Goal: Transaction & Acquisition: Purchase product/service

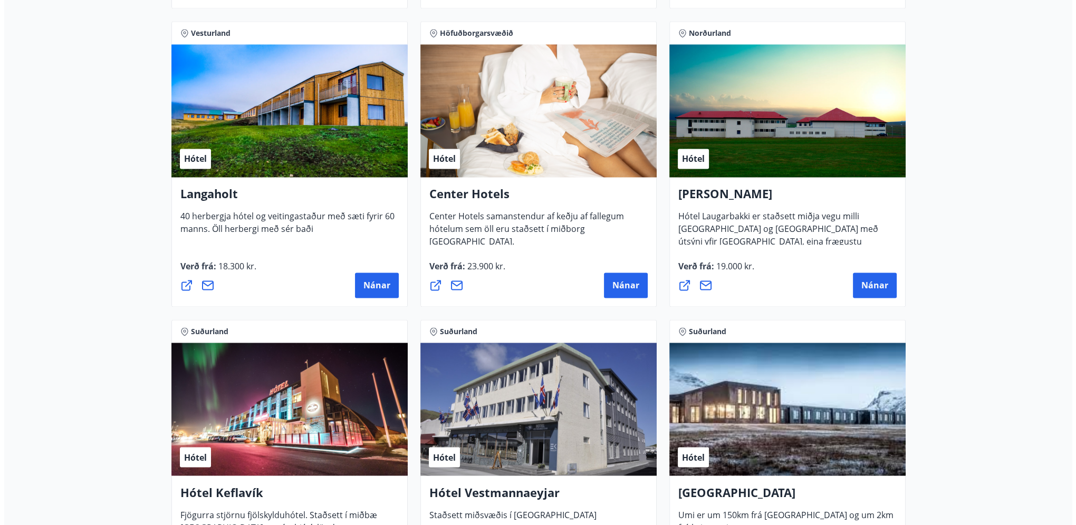
scroll to position [2373, 0]
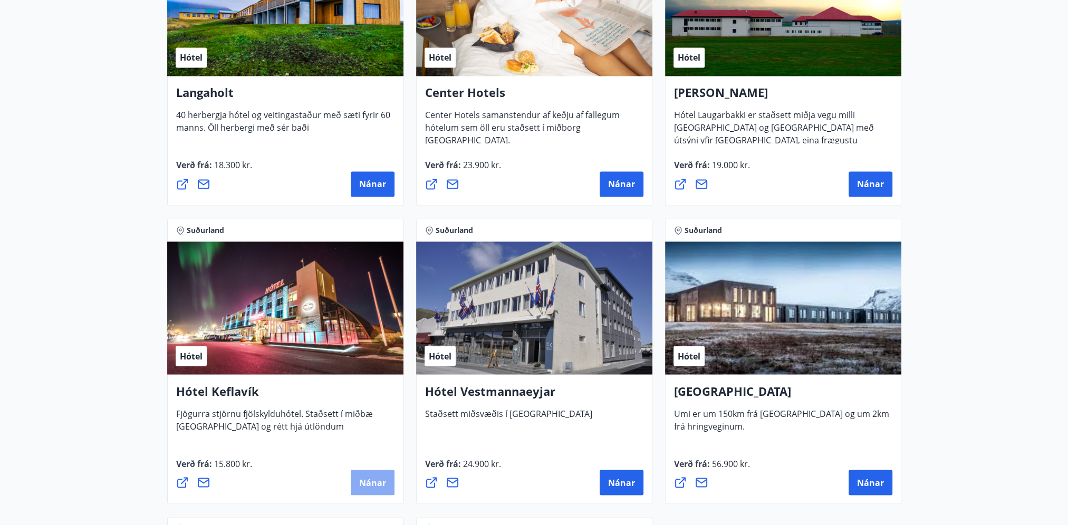
click at [379, 481] on span "Nánar" at bounding box center [372, 483] width 27 height 12
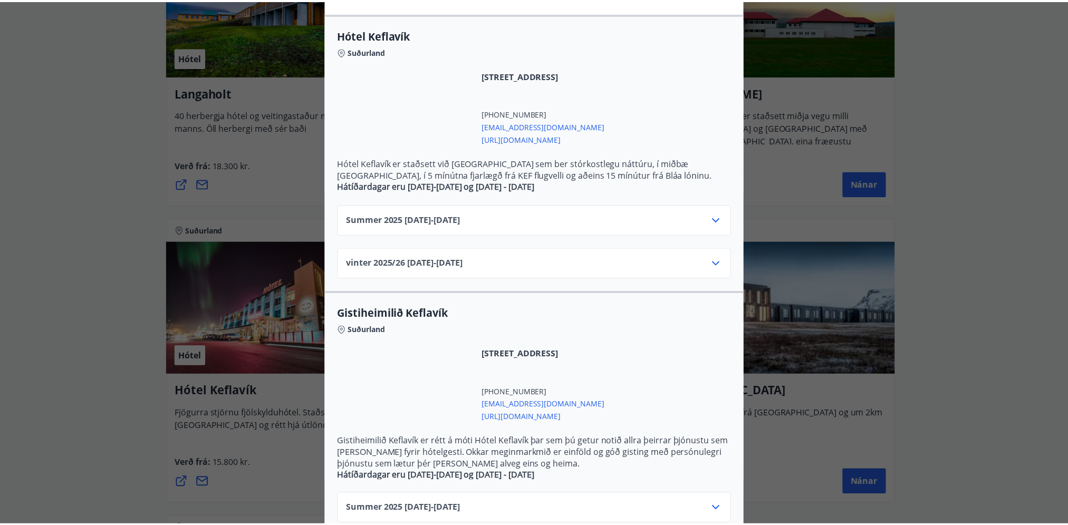
scroll to position [211, 0]
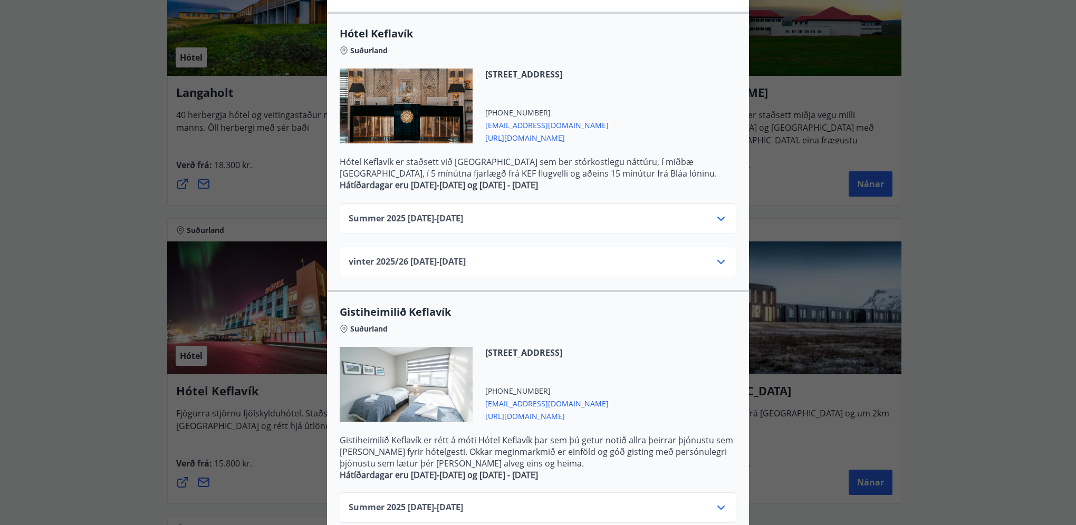
click at [719, 219] on icon at bounding box center [720, 218] width 13 height 13
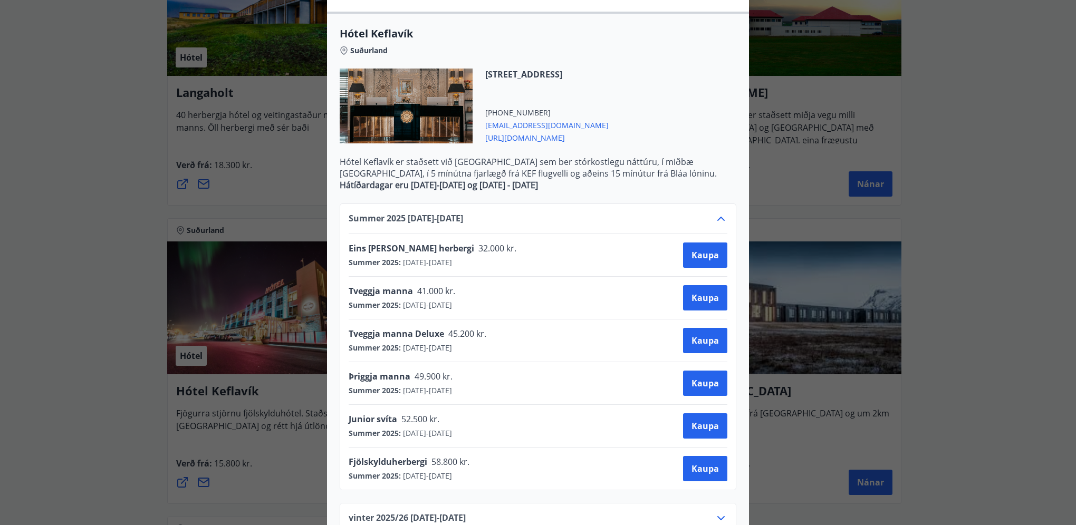
click at [970, 77] on div "Hótel Keflavík Fjögurra stjörnu fjölskylduhótel. Staðsett í miðbæ [GEOGRAPHIC_D…" at bounding box center [538, 51] width 1076 height 525
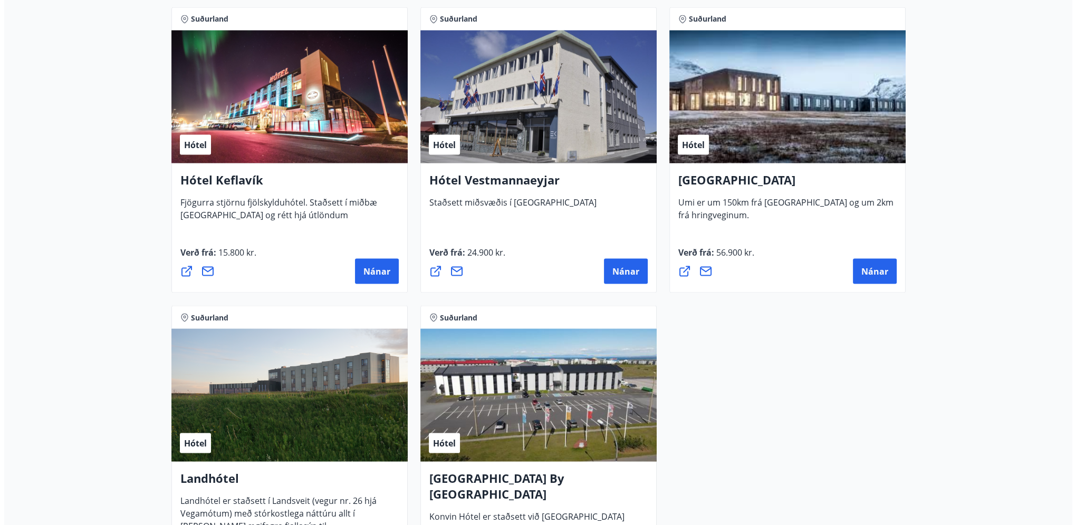
scroll to position [2584, 0]
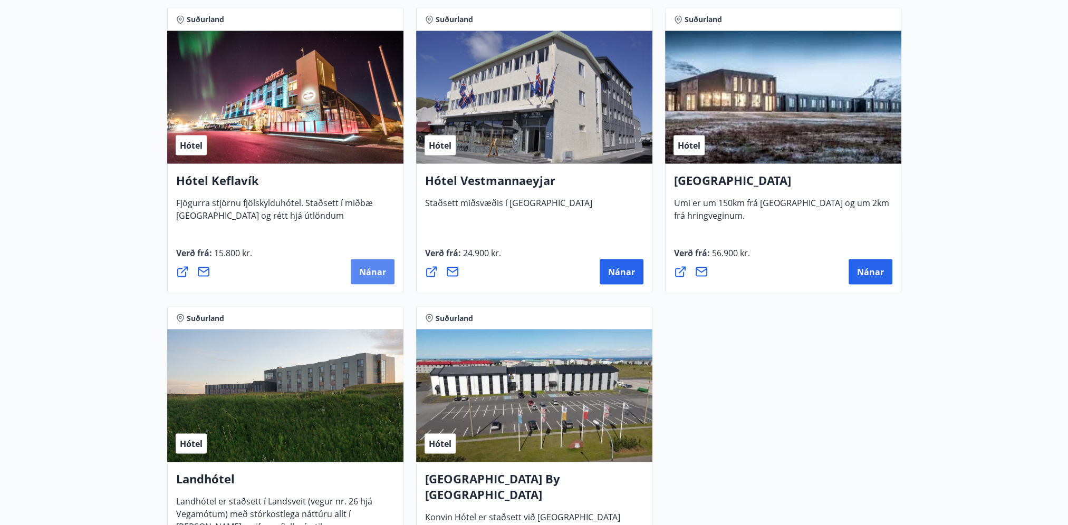
click at [363, 276] on span "Nánar" at bounding box center [372, 272] width 27 height 12
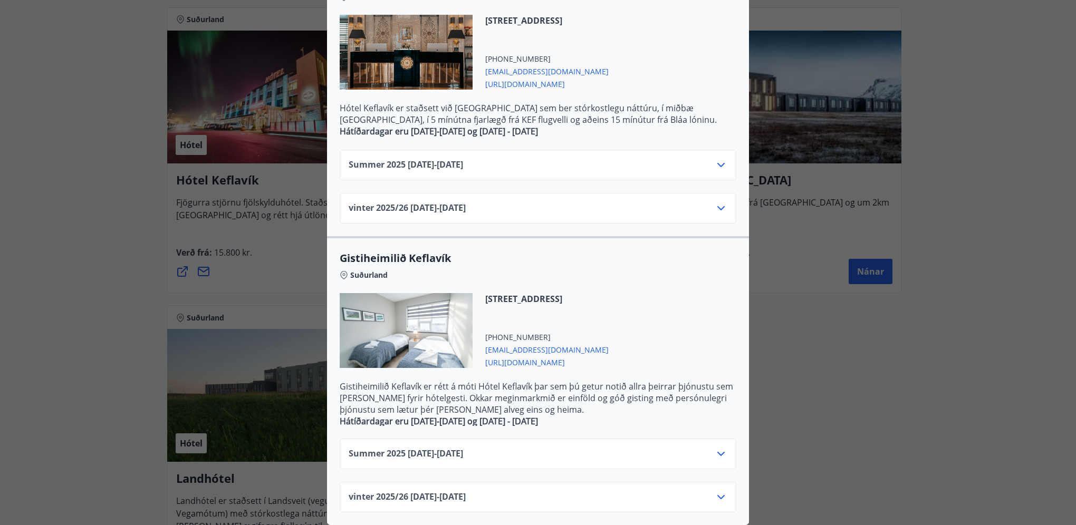
scroll to position [272, 0]
click at [719, 449] on icon at bounding box center [720, 454] width 13 height 13
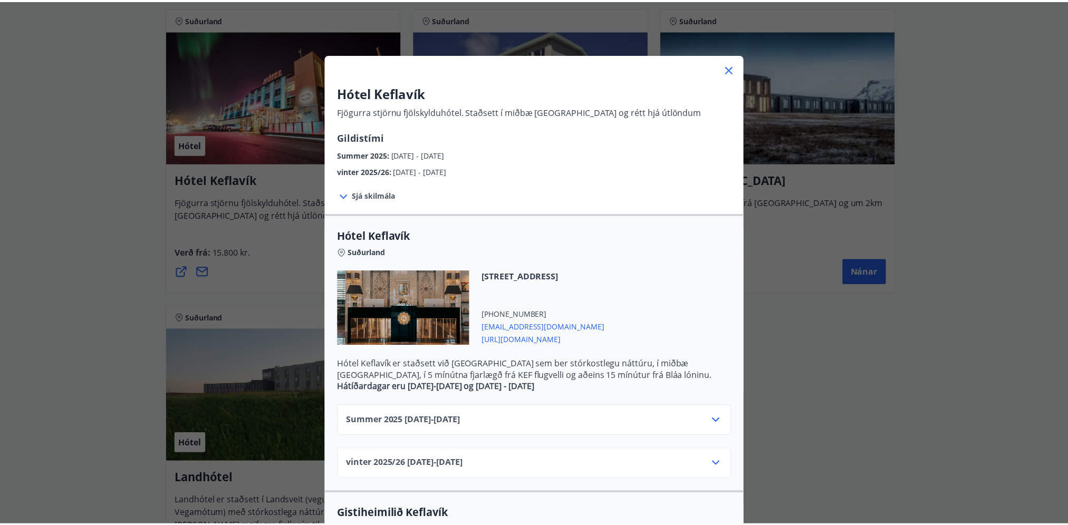
scroll to position [8, 0]
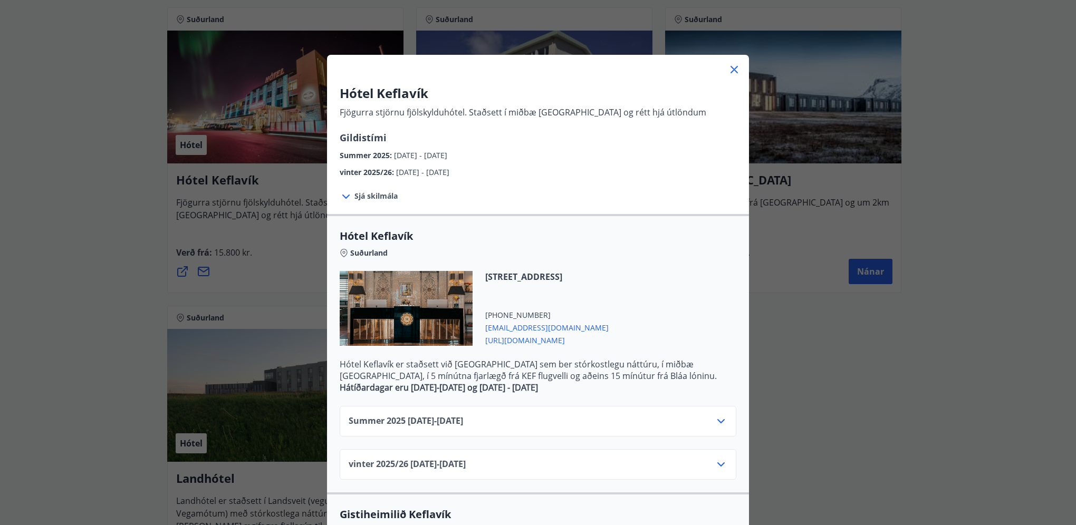
click at [730, 72] on icon at bounding box center [734, 69] width 13 height 13
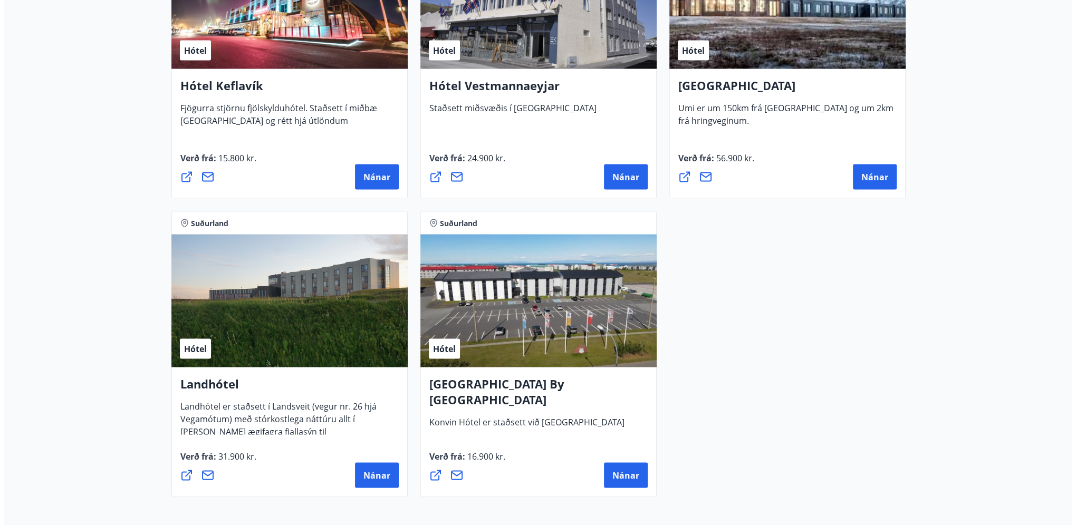
scroll to position [2689, 0]
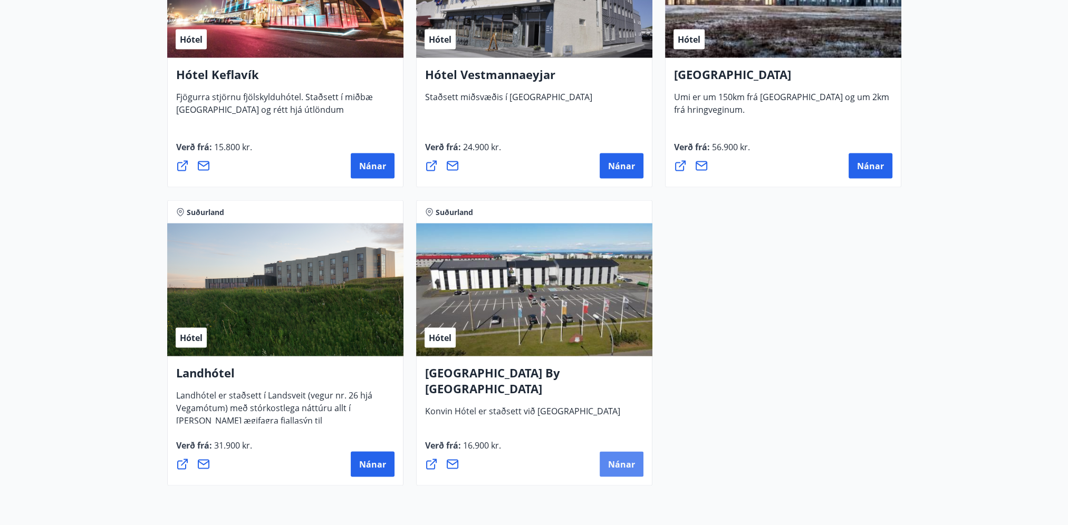
click at [608, 467] on span "Nánar" at bounding box center [621, 465] width 27 height 12
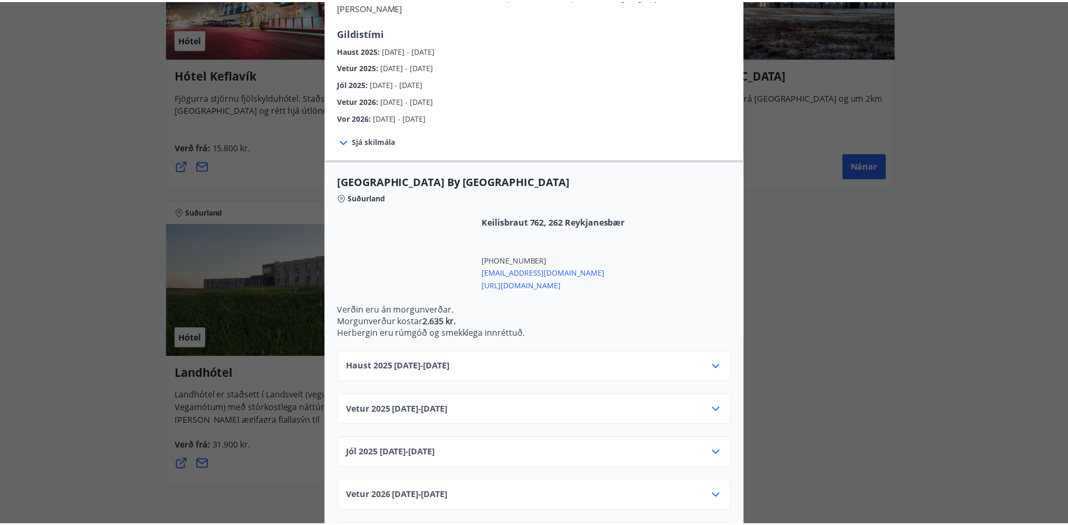
scroll to position [163, 0]
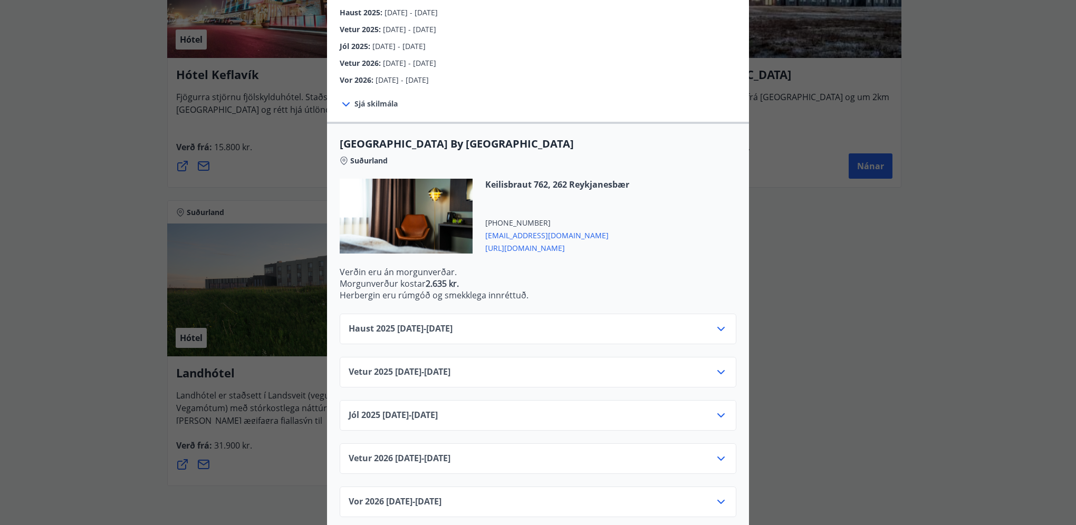
click at [715, 323] on icon at bounding box center [720, 329] width 13 height 13
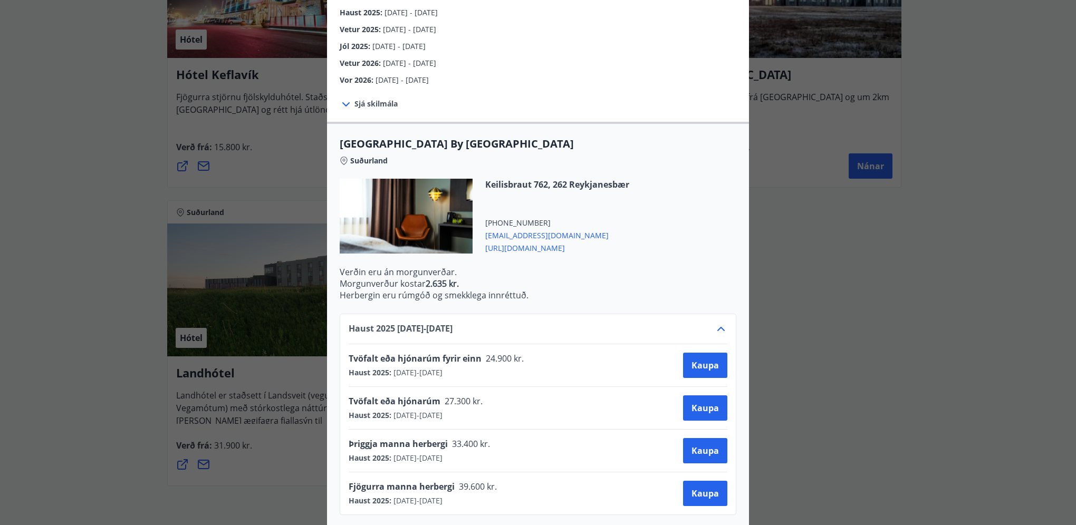
click at [931, 105] on div "[GEOGRAPHIC_DATA] By [GEOGRAPHIC_DATA] [PERSON_NAME] markmið er að veita viðski…" at bounding box center [538, 99] width 1076 height 525
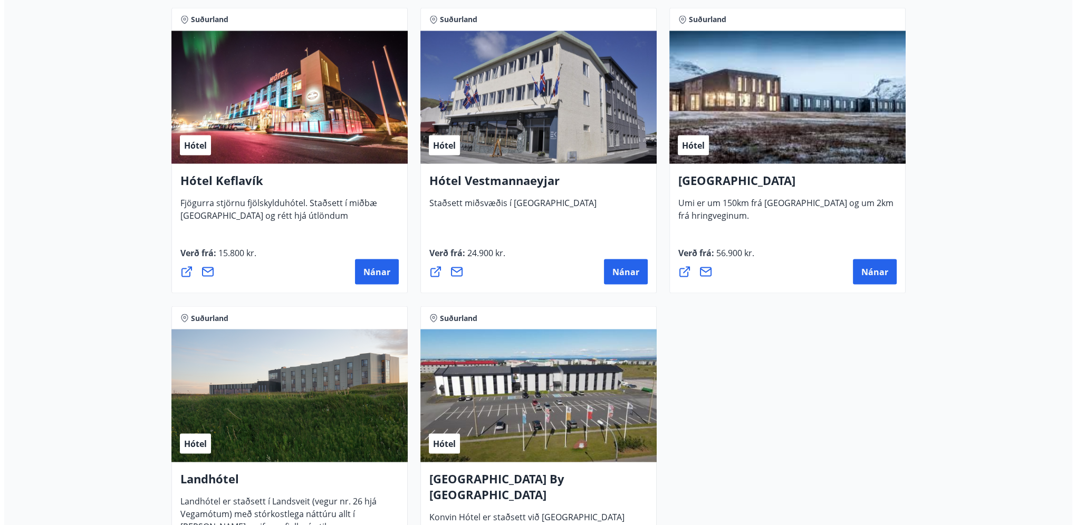
scroll to position [2584, 0]
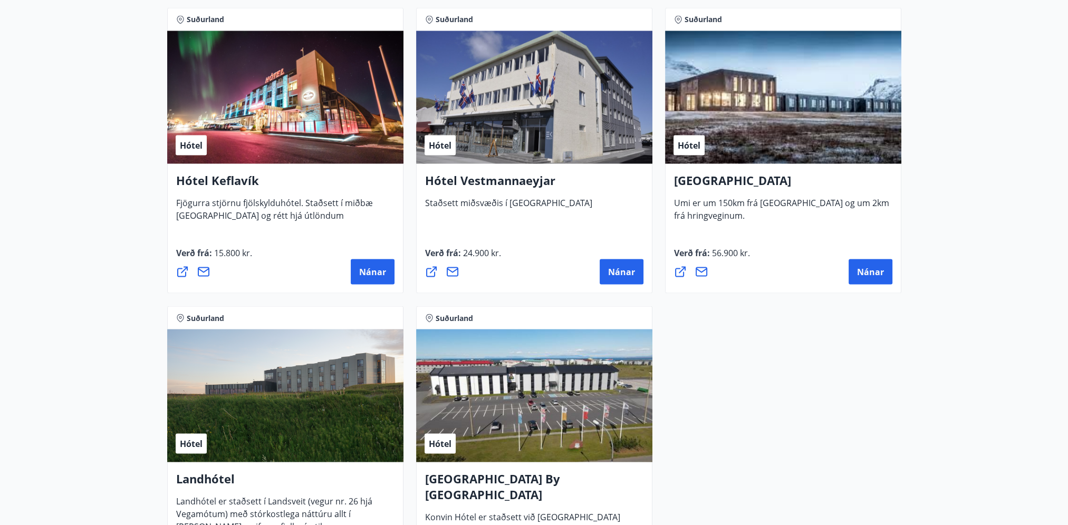
click at [279, 133] on div "Hótel" at bounding box center [285, 97] width 236 height 133
click at [374, 275] on span "Nánar" at bounding box center [372, 272] width 27 height 12
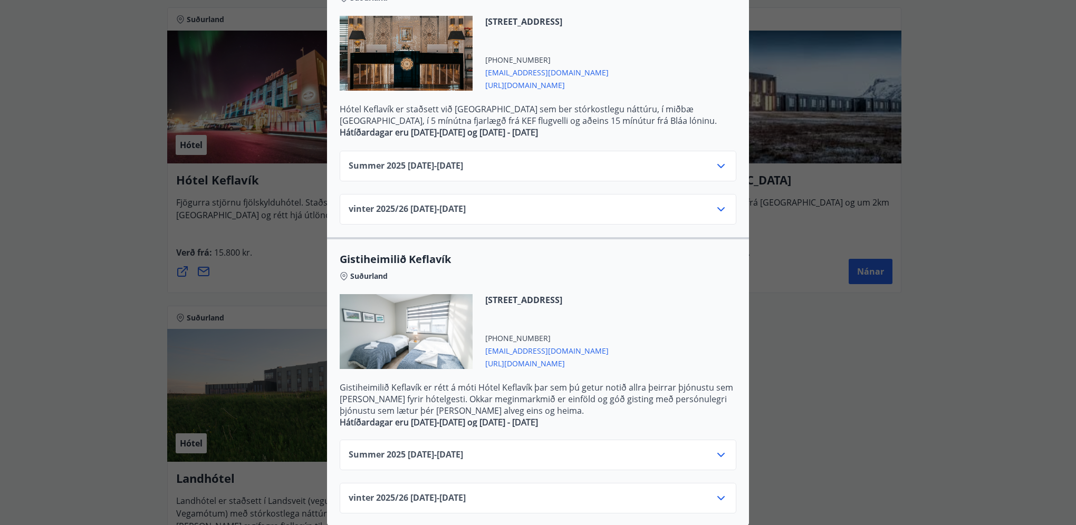
scroll to position [272, 0]
click at [716, 450] on icon at bounding box center [720, 454] width 13 height 13
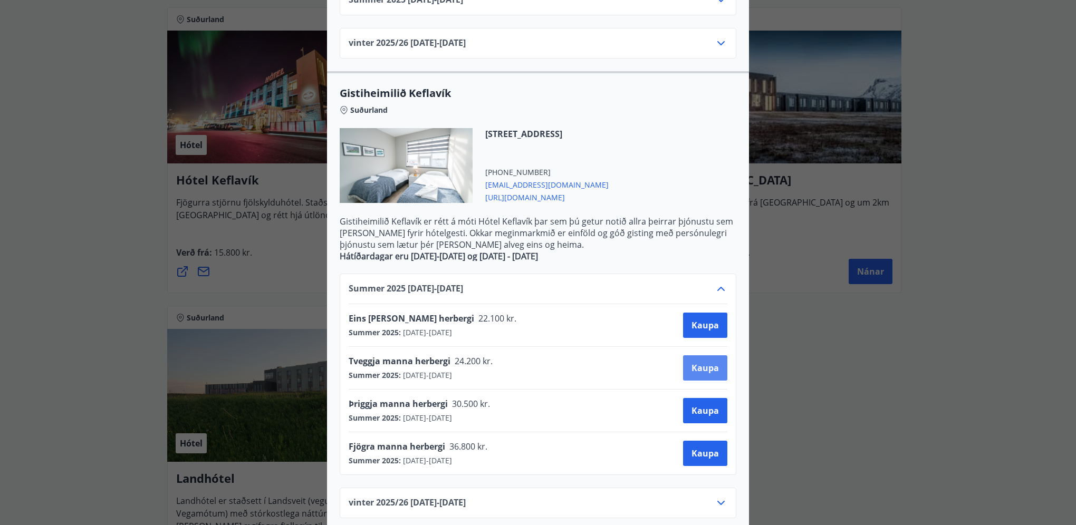
scroll to position [430, 0]
click at [694, 365] on span "Kaupa" at bounding box center [704, 368] width 27 height 12
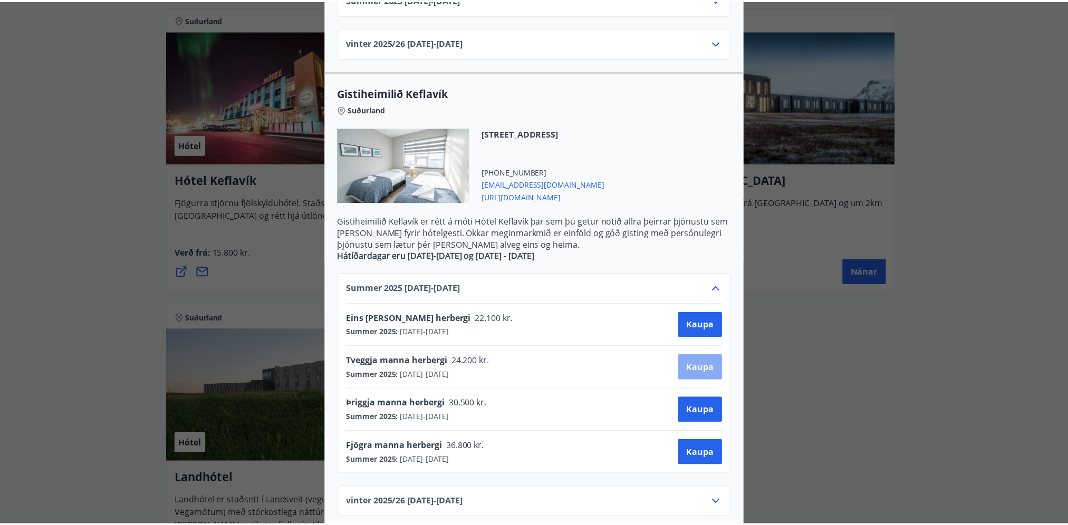
scroll to position [1, 0]
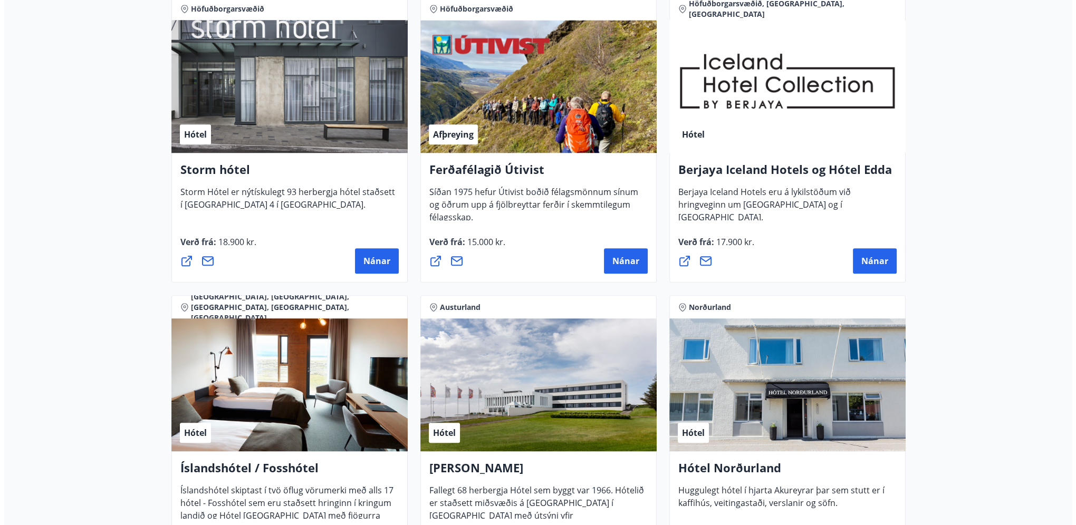
scroll to position [1108, 0]
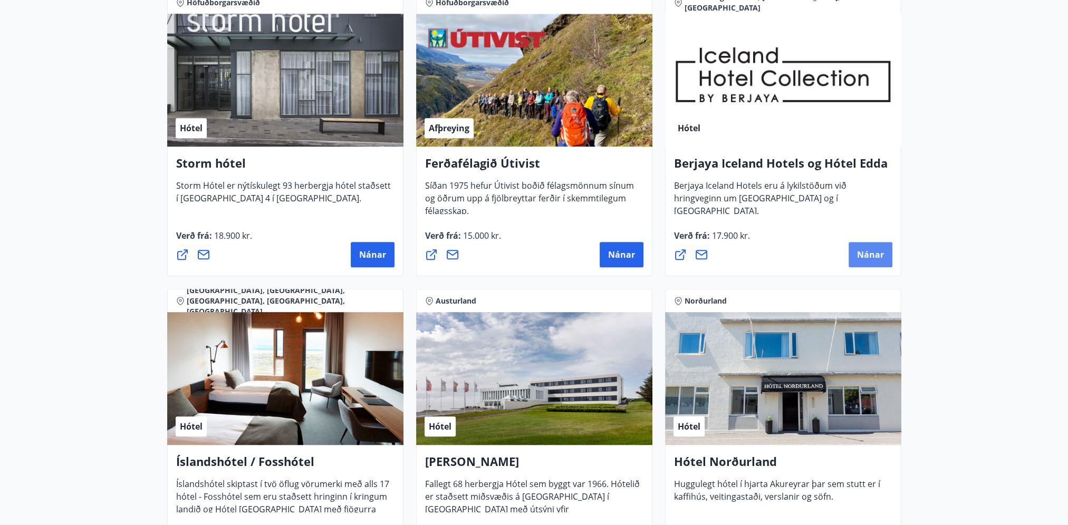
click at [885, 257] on button "Nánar" at bounding box center [870, 254] width 44 height 25
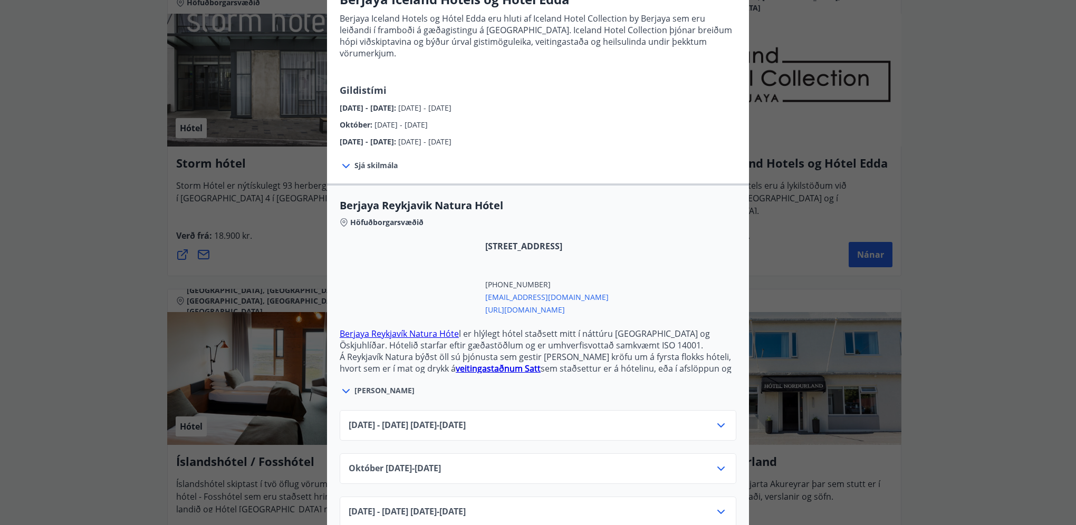
scroll to position [158, 0]
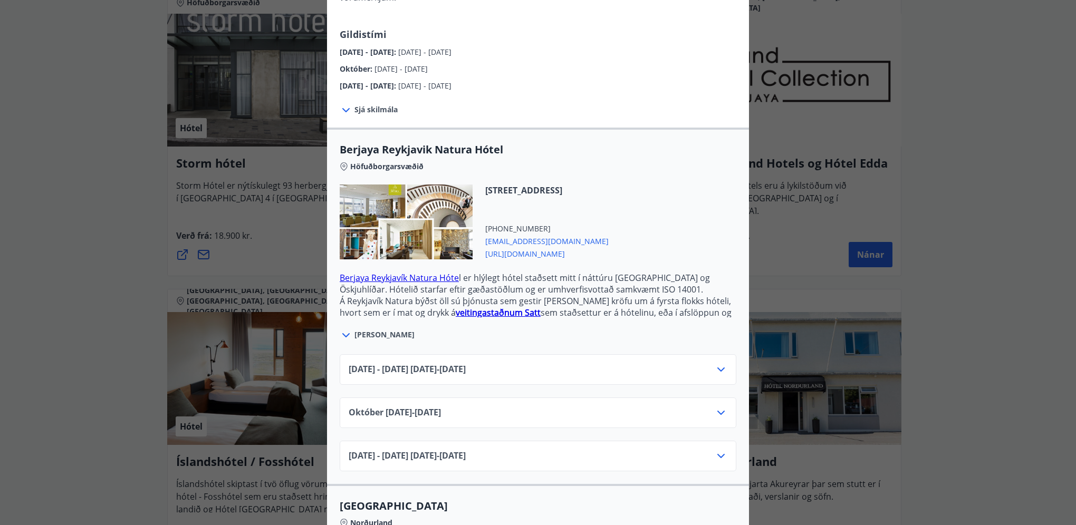
click at [719, 407] on icon at bounding box center [720, 413] width 13 height 13
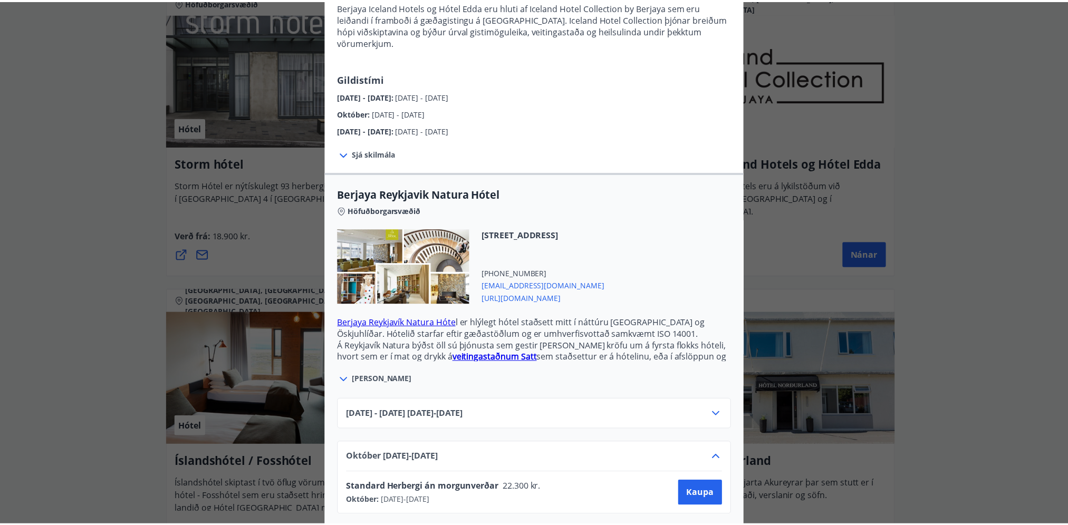
scroll to position [0, 0]
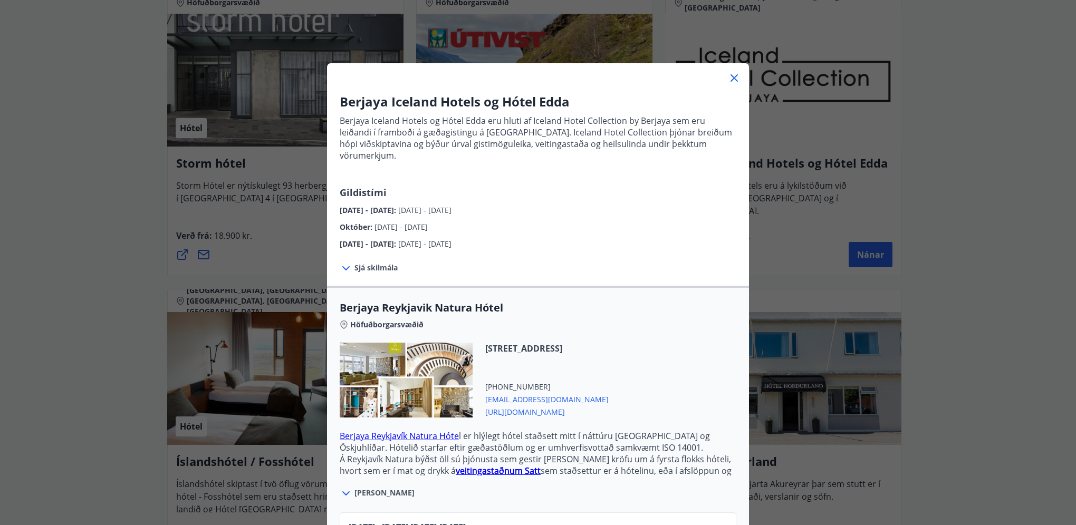
click at [738, 79] on div at bounding box center [538, 73] width 422 height 21
click at [736, 79] on icon at bounding box center [734, 78] width 13 height 13
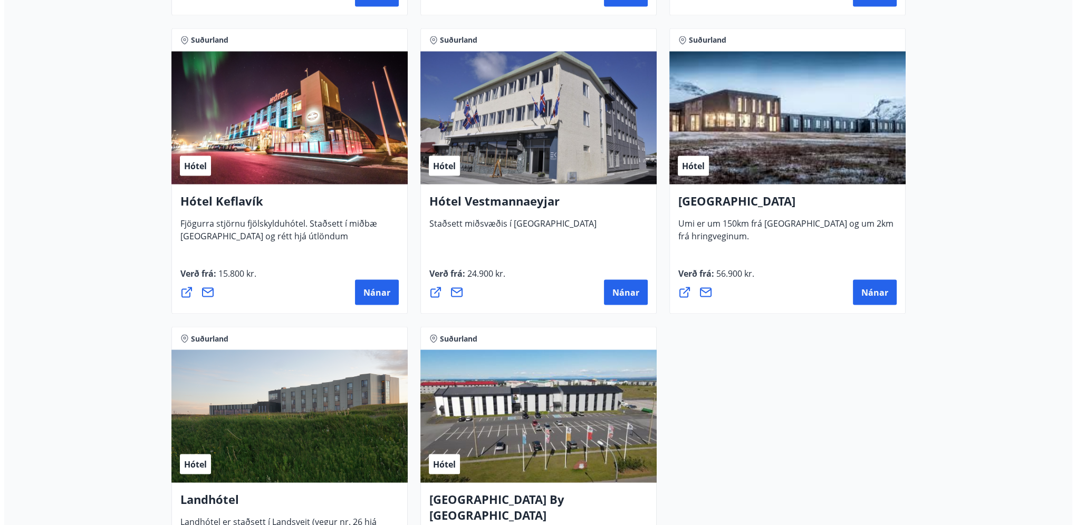
scroll to position [2690, 0]
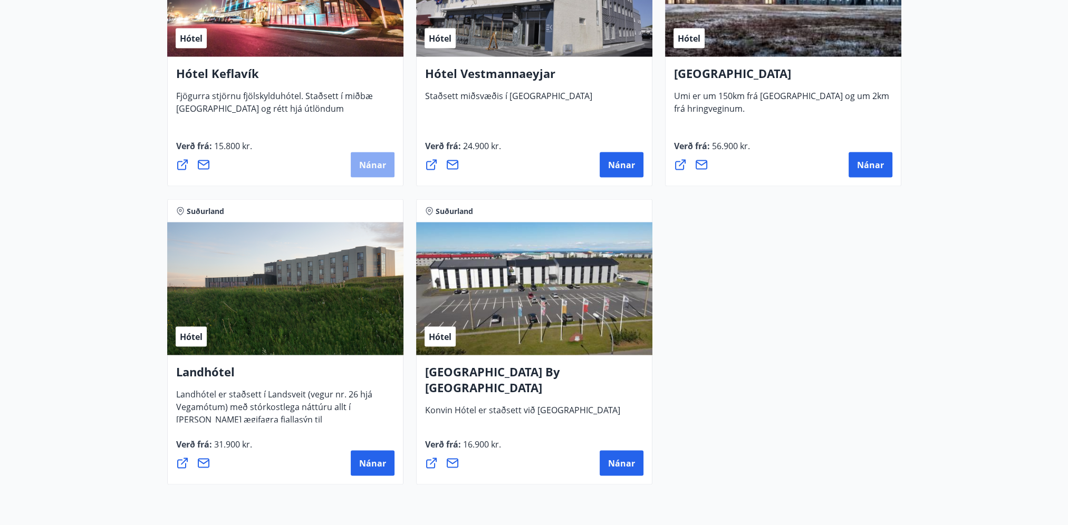
click at [353, 170] on button "Nánar" at bounding box center [373, 164] width 44 height 25
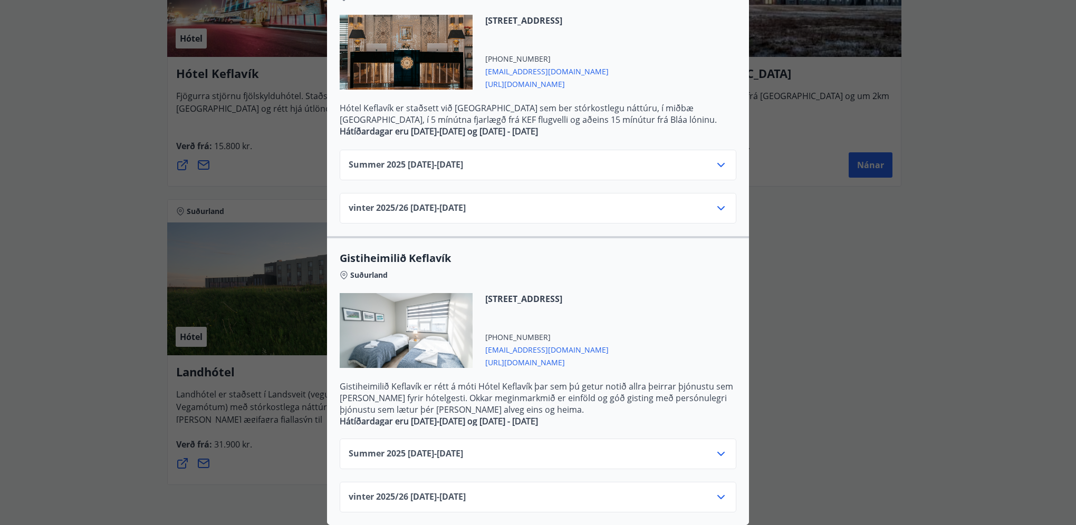
scroll to position [272, 0]
click at [715, 491] on icon at bounding box center [720, 497] width 13 height 13
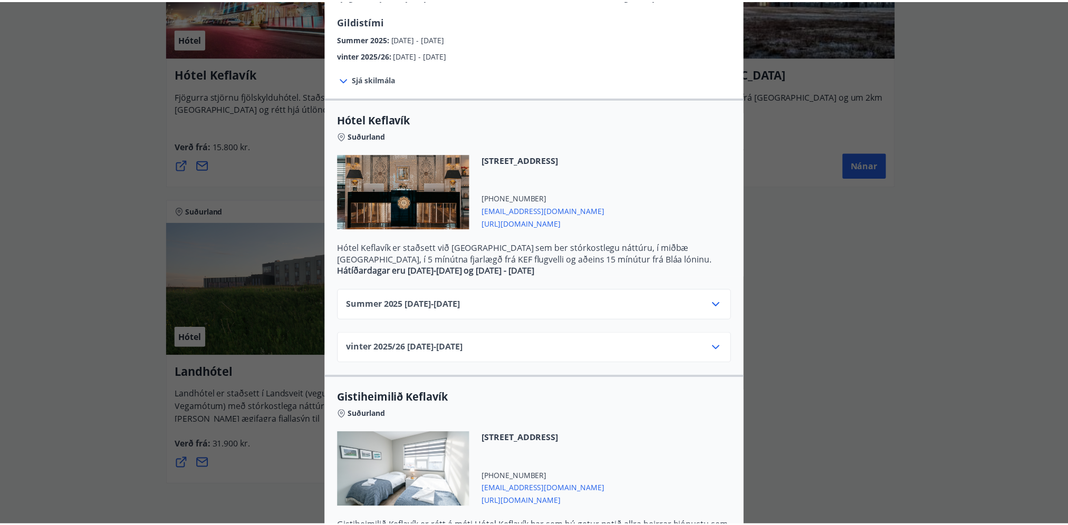
scroll to position [0, 0]
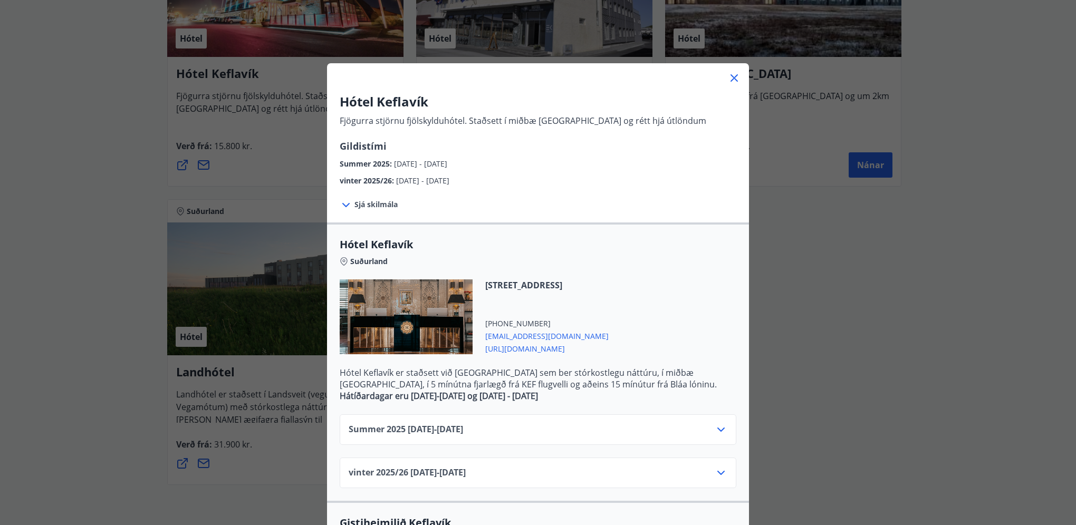
click at [733, 80] on icon at bounding box center [734, 78] width 13 height 13
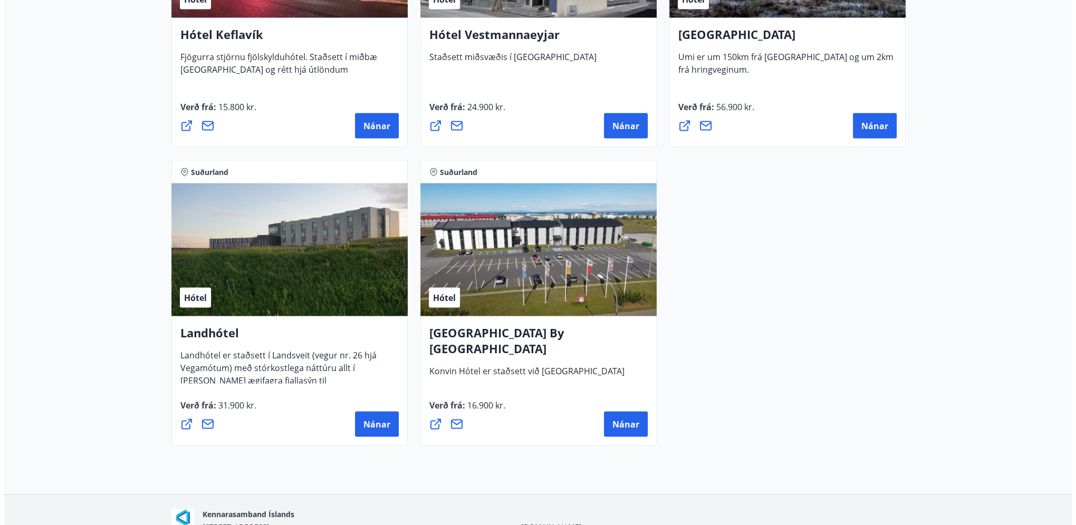
scroll to position [2733, 0]
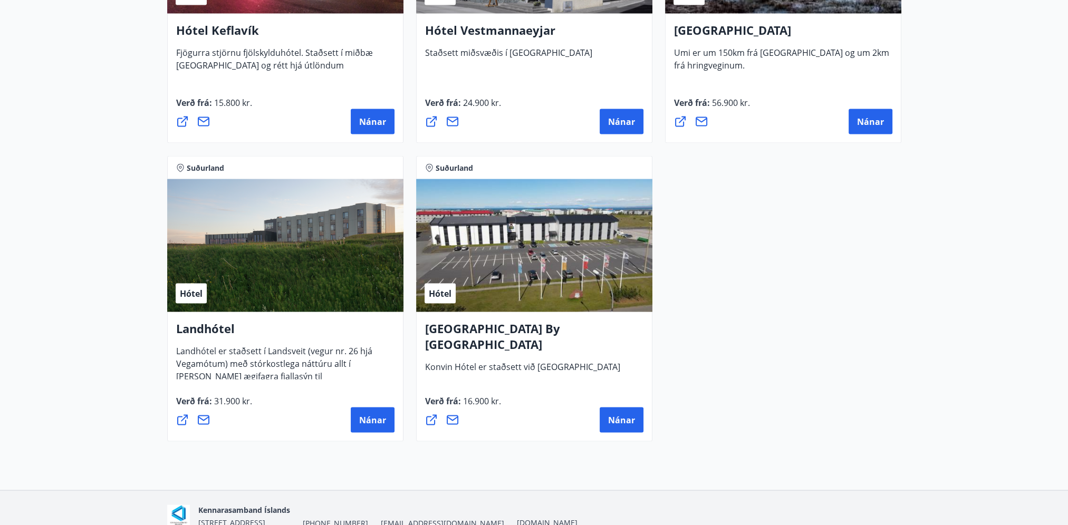
click at [566, 258] on div "Hótel" at bounding box center [534, 245] width 236 height 133
click at [612, 423] on span "Nánar" at bounding box center [621, 420] width 27 height 12
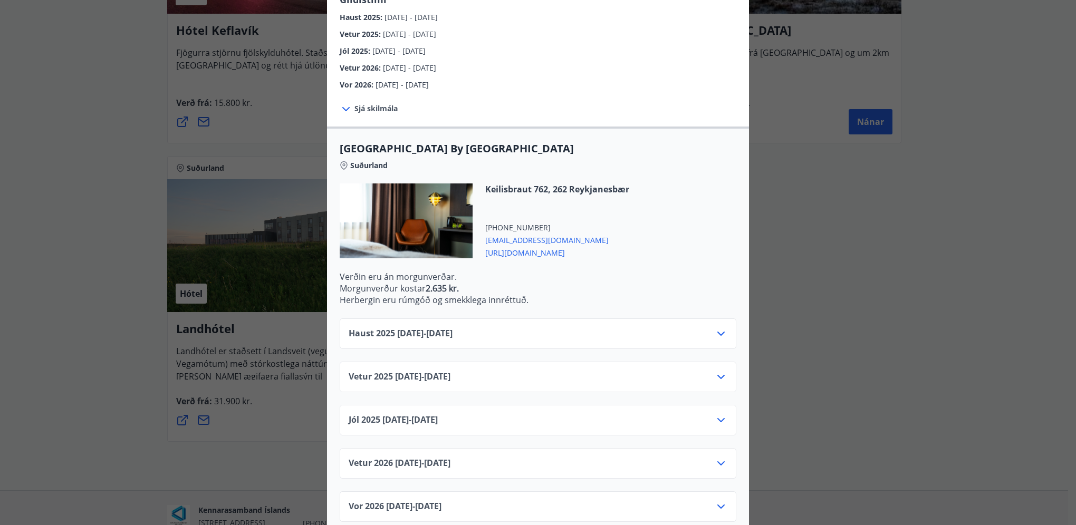
scroll to position [163, 0]
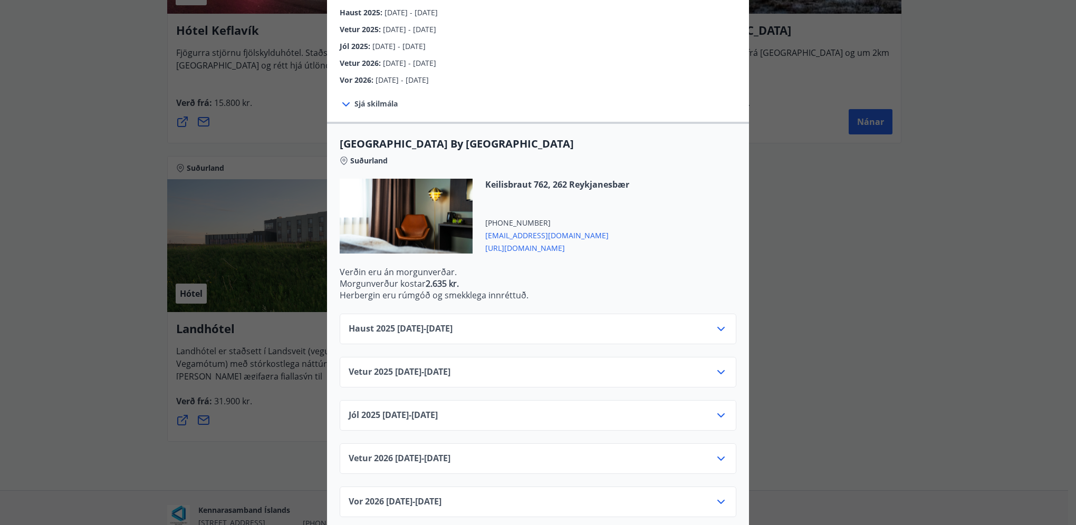
click at [721, 323] on icon at bounding box center [720, 329] width 13 height 13
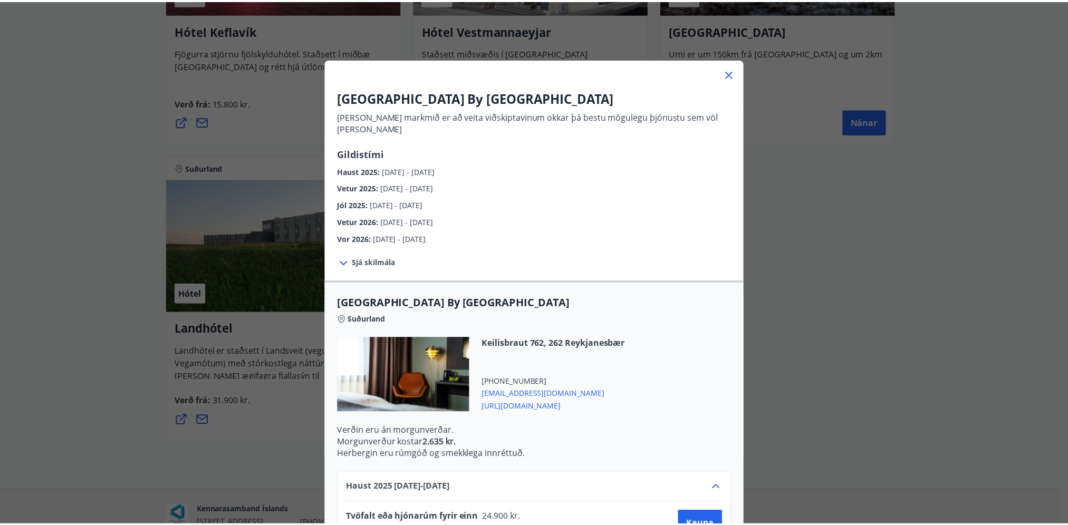
scroll to position [0, 0]
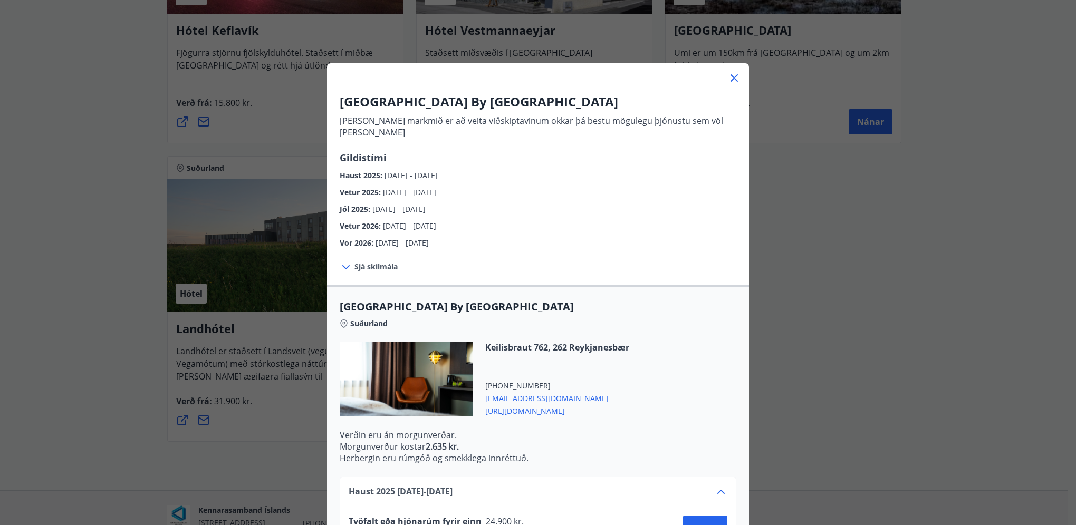
click at [736, 72] on div at bounding box center [538, 73] width 422 height 21
click at [732, 76] on icon at bounding box center [734, 78] width 13 height 13
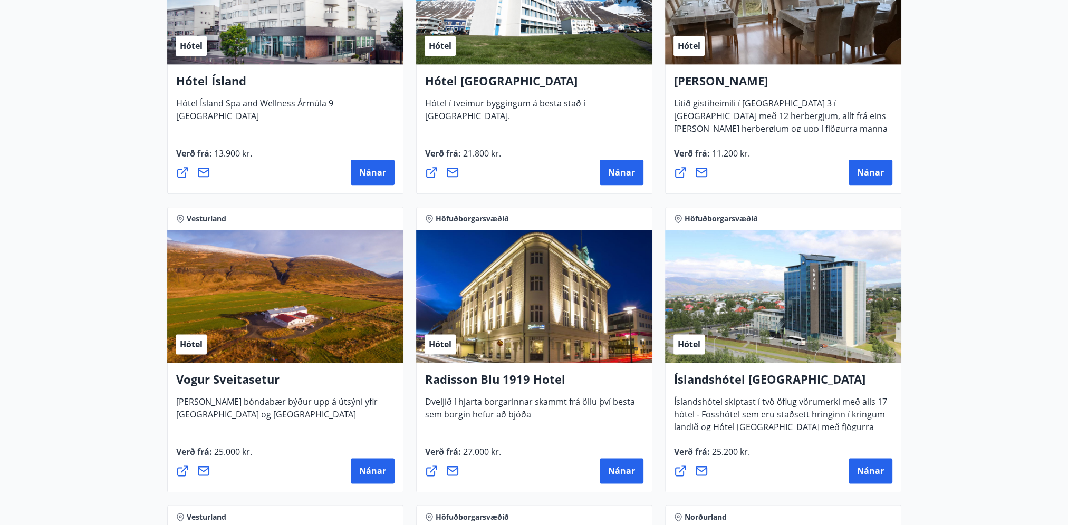
scroll to position [1679, 0]
